Goal: Information Seeking & Learning: Learn about a topic

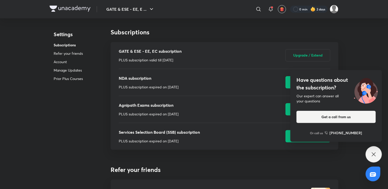
click at [370, 149] on div "Have questions about the subscription? Our expert can answer all your questions…" at bounding box center [374, 154] width 16 height 16
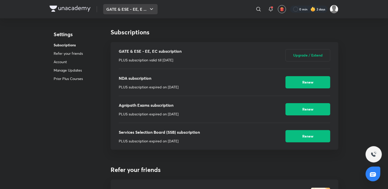
click at [131, 10] on button "GATE & ESE - EE, E ..." at bounding box center [130, 9] width 54 height 10
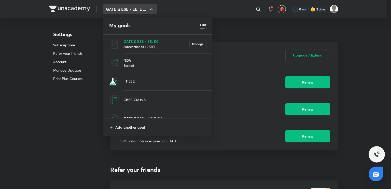
click at [157, 38] on li "GATE & ESE - EE, EC Subscription till [DATE] Manage" at bounding box center [157, 44] width 109 height 19
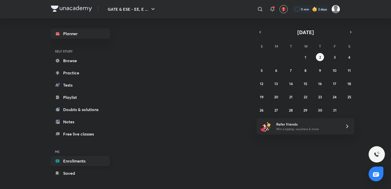
click at [81, 157] on link "Enrollments" at bounding box center [80, 161] width 59 height 10
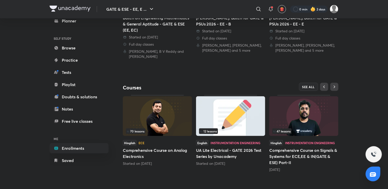
scroll to position [172, 0]
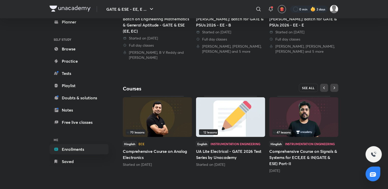
click at [305, 84] on button "SEE ALL" at bounding box center [308, 88] width 19 height 8
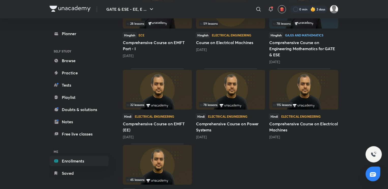
scroll to position [679, 0]
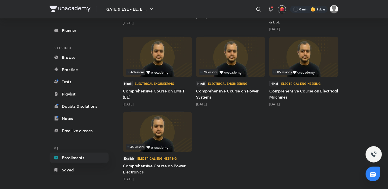
click at [175, 60] on img at bounding box center [157, 57] width 69 height 40
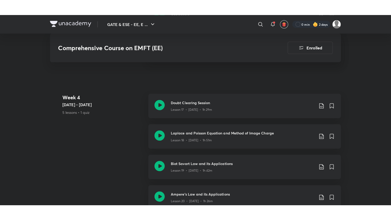
scroll to position [828, 0]
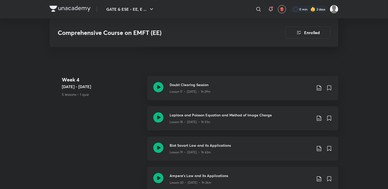
click at [158, 148] on icon at bounding box center [158, 147] width 10 height 10
